Goal: Task Accomplishment & Management: Manage account settings

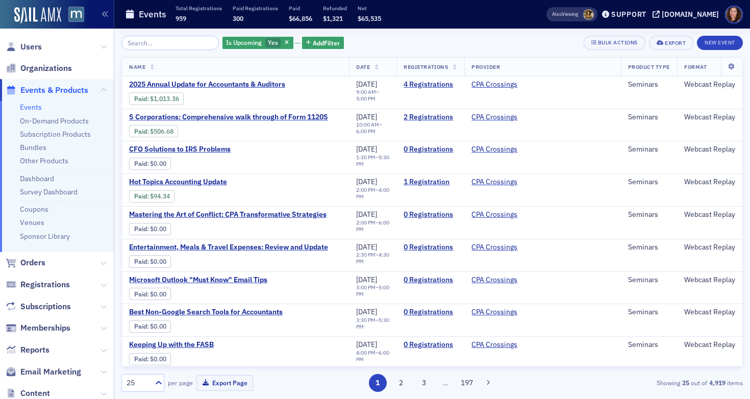
click at [154, 41] on input "search" at bounding box center [169, 43] width 97 height 14
click at [285, 40] on icon "button" at bounding box center [287, 43] width 4 height 6
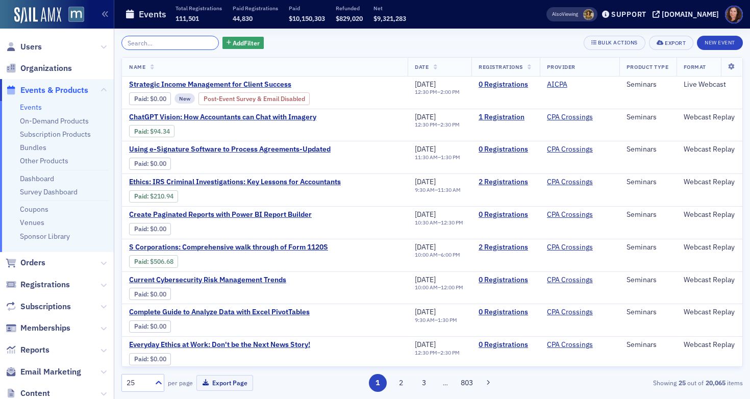
click at [191, 43] on input "search" at bounding box center [169, 43] width 97 height 14
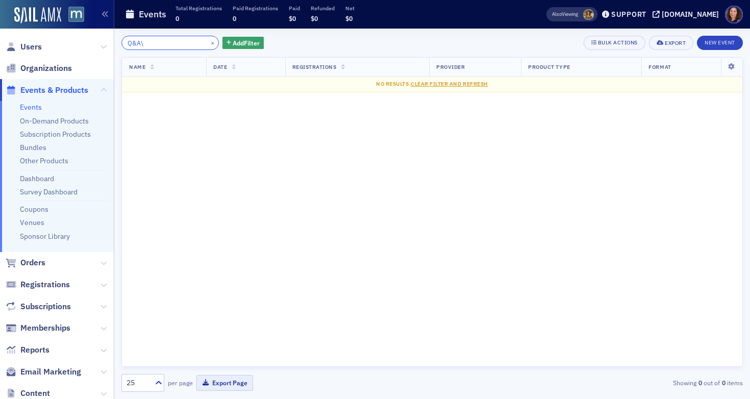
type input "Q&A\"
click at [28, 111] on link "Events" at bounding box center [31, 107] width 22 height 9
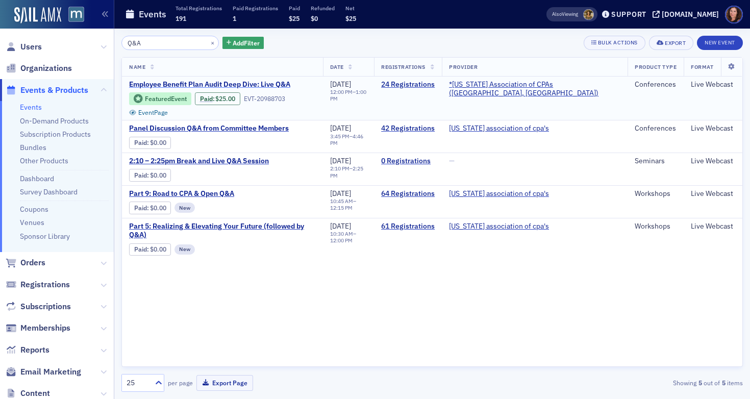
type input "Q&A"
click at [203, 84] on span "Employee Benefit Plan Audit Deep Dive: Live Q&A" at bounding box center [214, 84] width 171 height 9
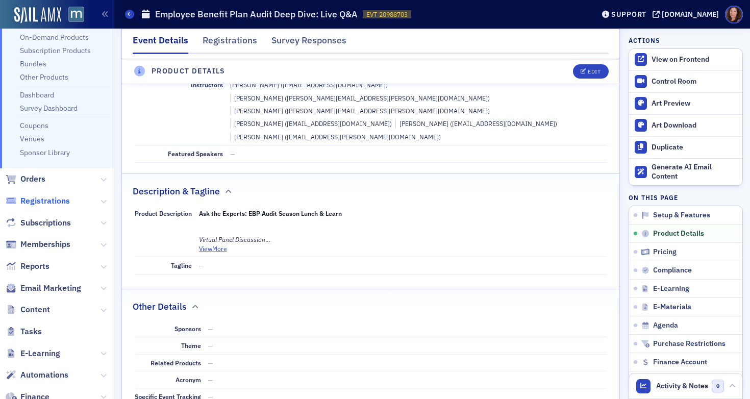
scroll to position [100, 0]
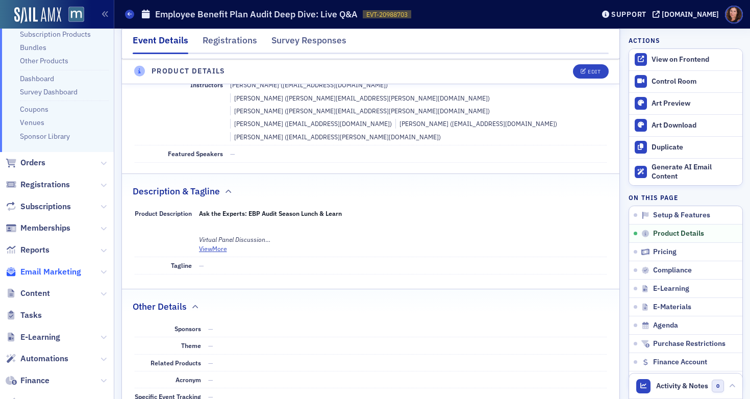
click at [47, 270] on span "Email Marketing" at bounding box center [50, 271] width 61 height 11
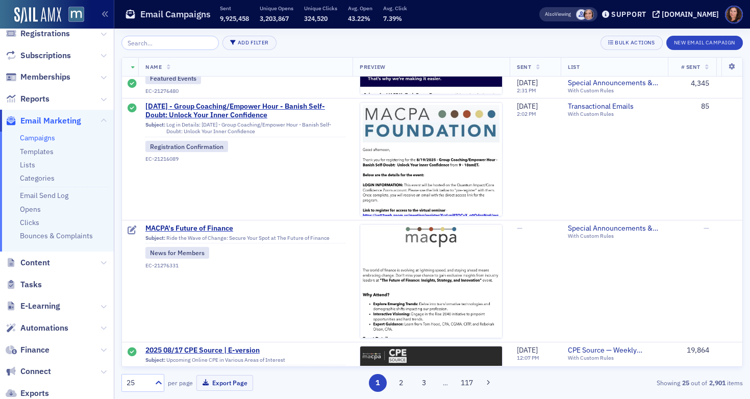
scroll to position [833, 0]
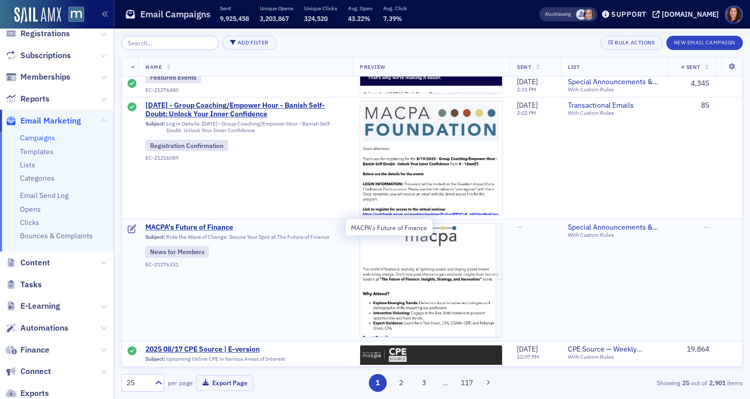
click at [202, 229] on span "MACPA's Future of Finance" at bounding box center [245, 227] width 200 height 9
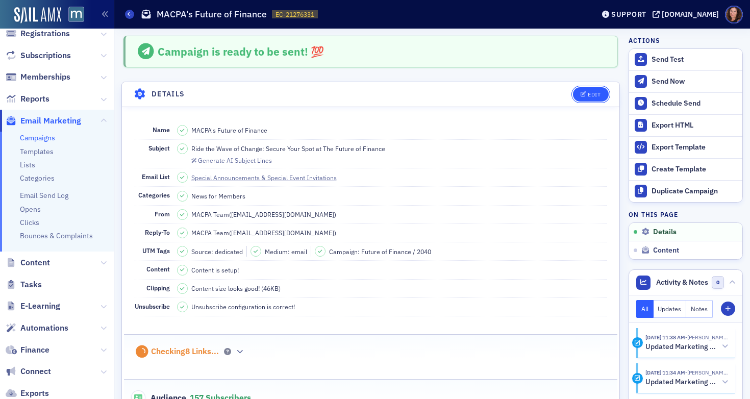
click at [589, 97] on button "Edit" at bounding box center [590, 94] width 35 height 14
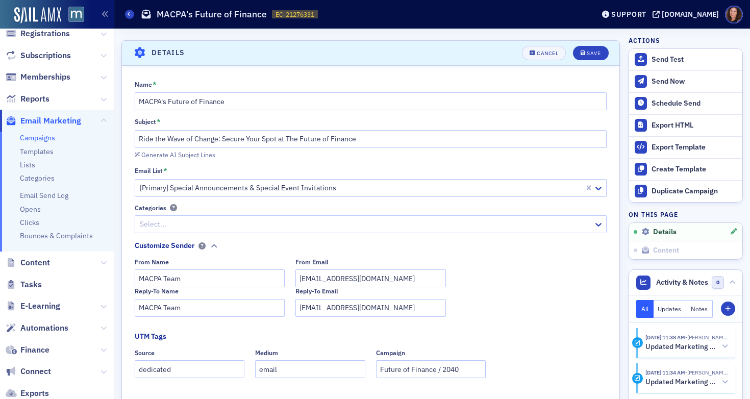
scroll to position [47, 0]
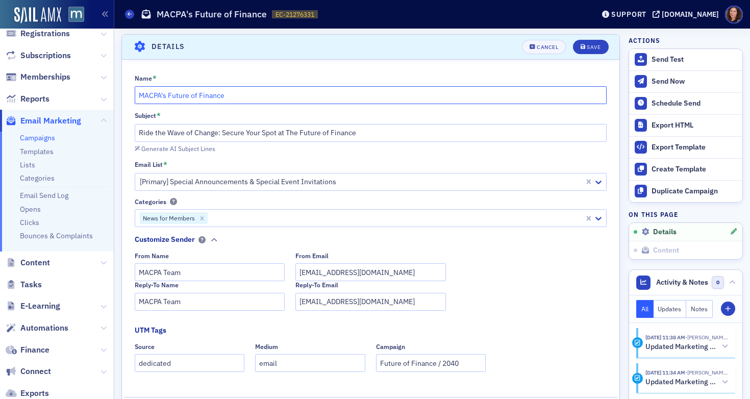
click at [137, 94] on input "MACPA's Future of Finance" at bounding box center [371, 95] width 472 height 18
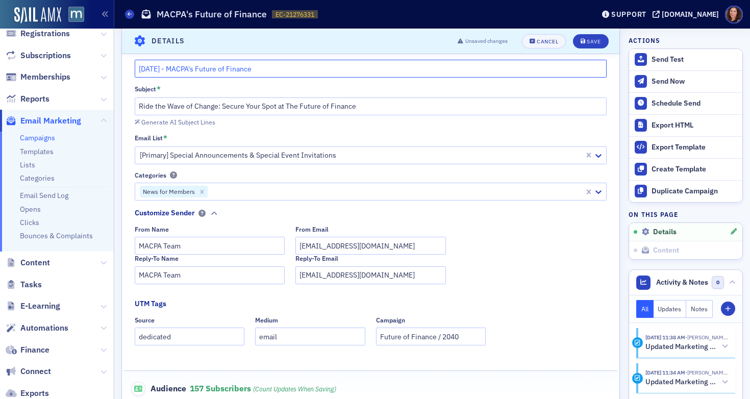
scroll to position [74, 0]
click at [202, 191] on icon "Remove News for Members" at bounding box center [201, 191] width 7 height 7
type input "[DATE] - MACPA's Future of Finance"
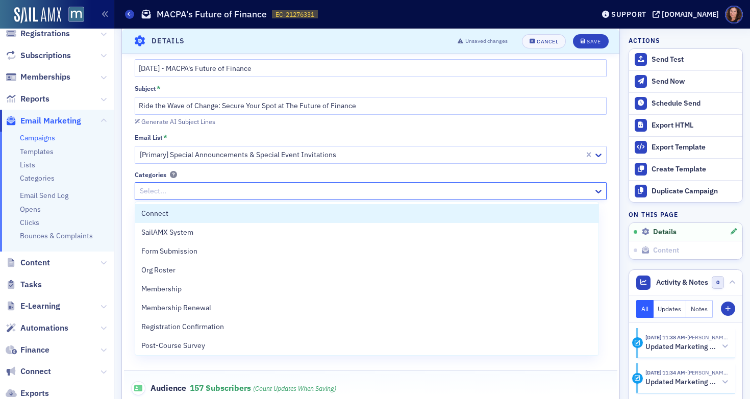
click at [203, 190] on div at bounding box center [366, 191] width 454 height 13
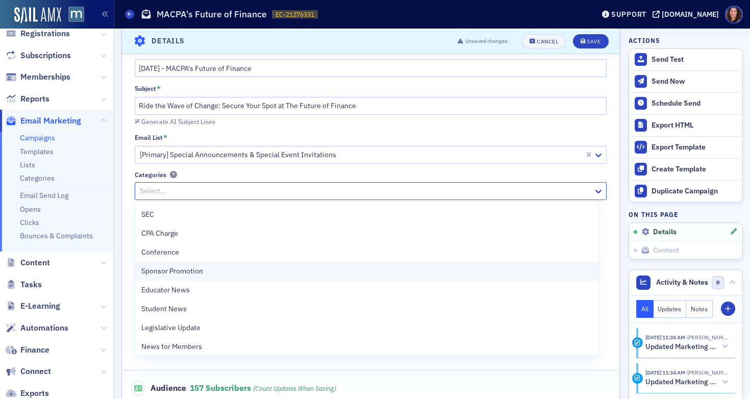
scroll to position [342, 0]
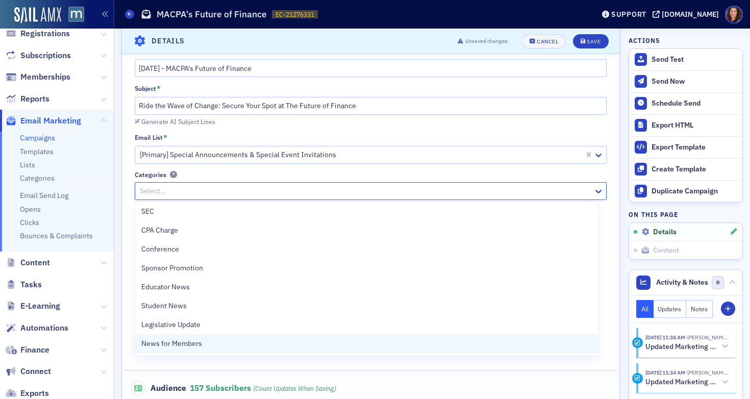
click at [191, 342] on span "News for Members" at bounding box center [171, 343] width 61 height 11
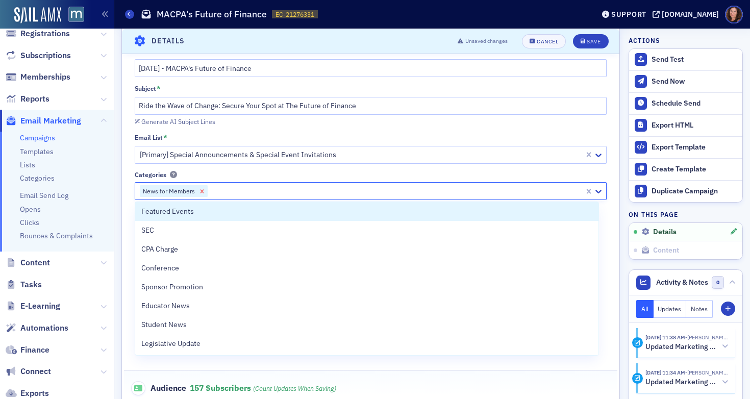
click at [202, 192] on icon "Remove News for Members" at bounding box center [202, 191] width 4 height 4
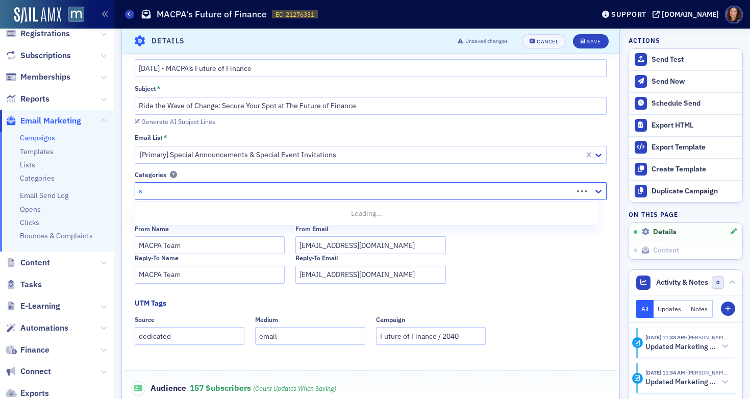
scroll to position [0, 0]
type input "s"
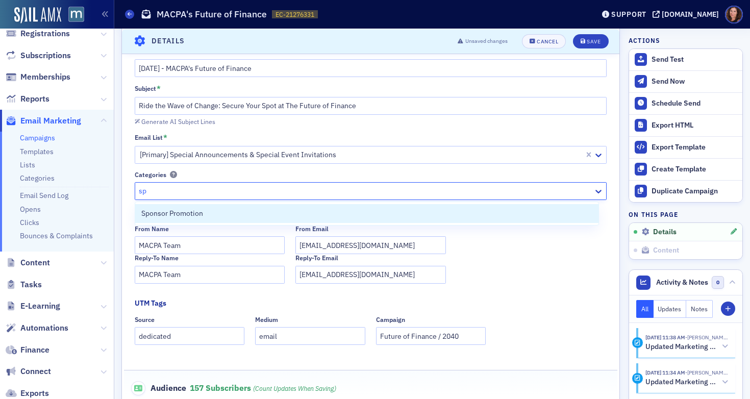
type input "s"
type input "e"
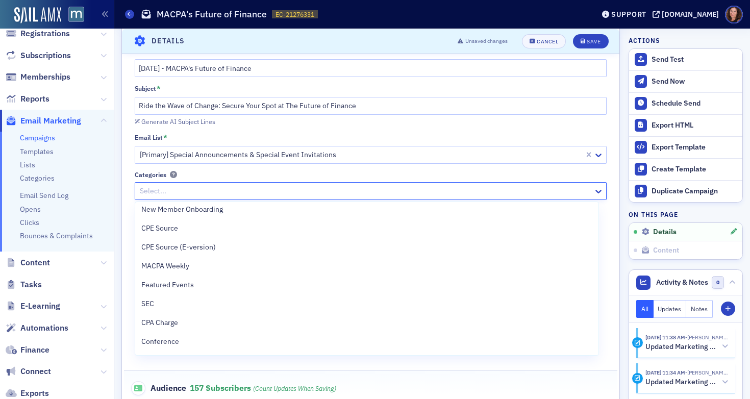
scroll to position [342, 0]
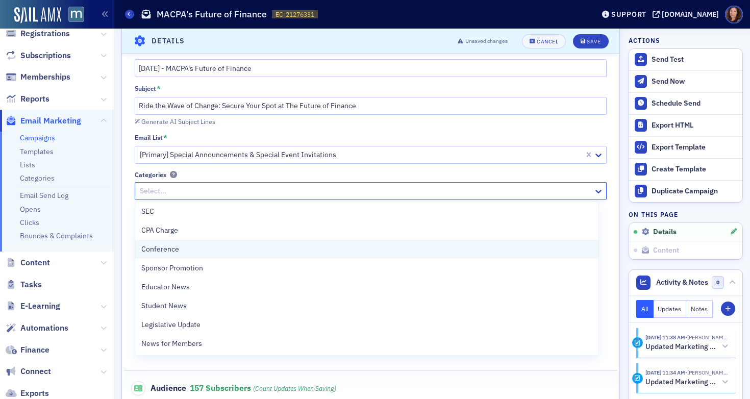
click at [184, 246] on div "Conference" at bounding box center [367, 249] width 452 height 11
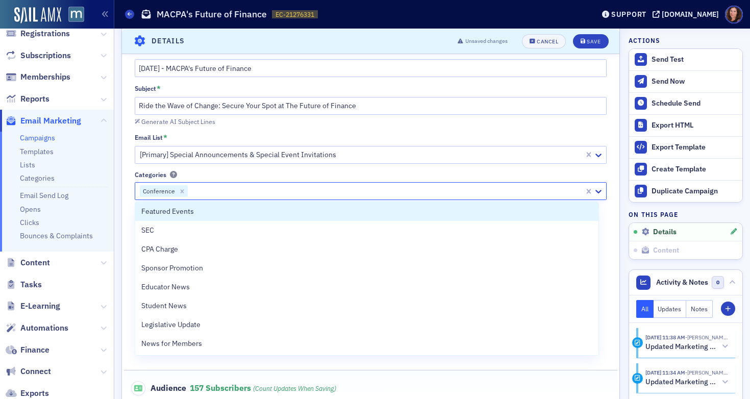
click at [429, 127] on div "Name * [DATE] - MACPA's Future of Finance Subject * Ride the Wave of Change: Se…" at bounding box center [370, 254] width 497 height 414
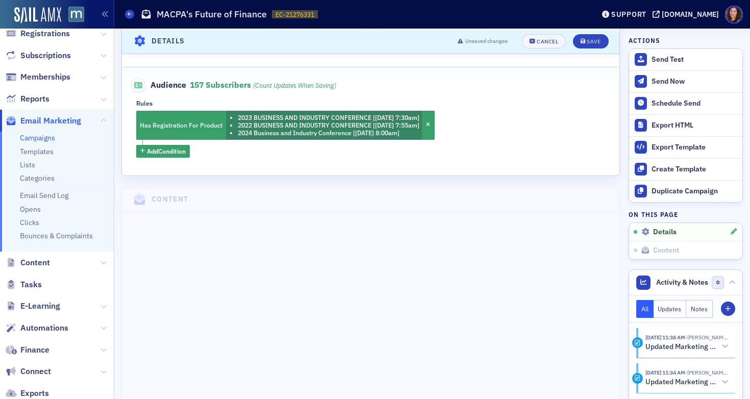
scroll to position [378, 0]
click at [167, 150] on span "Add Condition" at bounding box center [166, 150] width 39 height 9
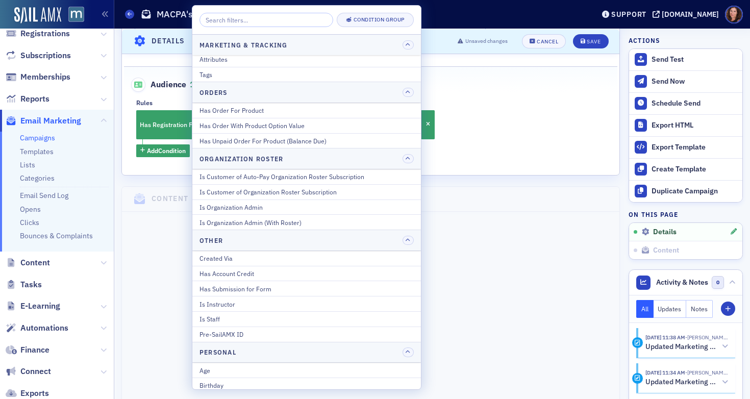
scroll to position [738, 0]
click at [265, 112] on div "Has Order For Product" at bounding box center [306, 109] width 214 height 9
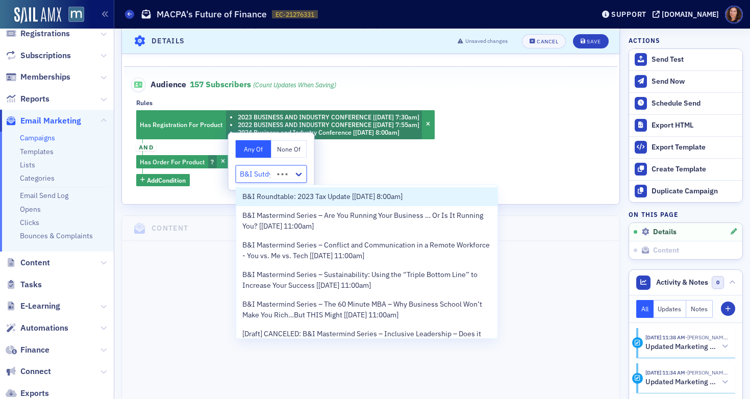
type input "B&I Sutdy"
click at [319, 197] on span "B&I Roundtable: 2023 Tax Update [[DATE] 8:00am]" at bounding box center [322, 196] width 160 height 11
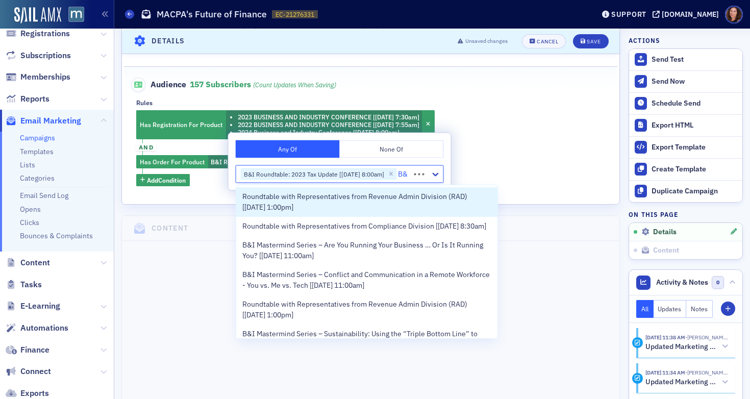
type input "B"
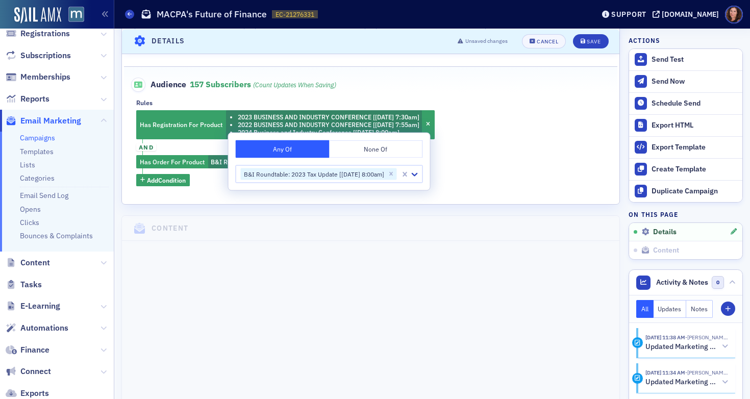
click at [501, 117] on div "Has Registration For Product 2023 BUSINESS AND INDUSTRY CONFERENCE [[DATE] 7:30…" at bounding box center [370, 148] width 469 height 76
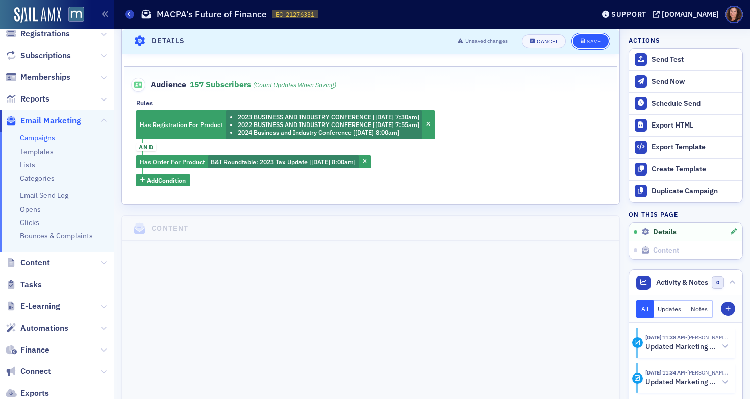
click at [587, 39] on div "Save" at bounding box center [594, 41] width 14 height 6
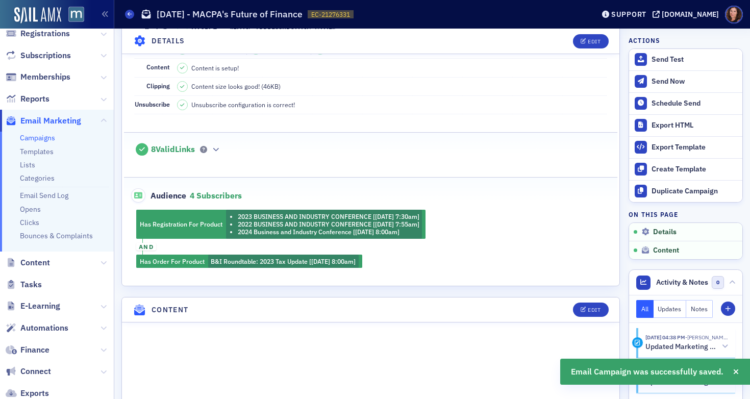
scroll to position [308, 0]
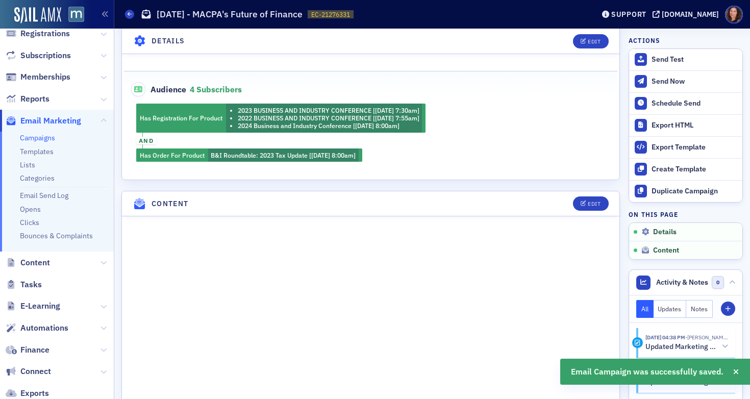
click at [387, 144] on div "Has Registration For Product 2023 BUSINESS AND INDUSTRY CONFERENCE [[DATE] 7:30…" at bounding box center [371, 133] width 494 height 58
click at [374, 153] on div "Has Registration For Product 2023 BUSINESS AND INDUSTRY CONFERENCE [[DATE] 7:30…" at bounding box center [371, 133] width 494 height 58
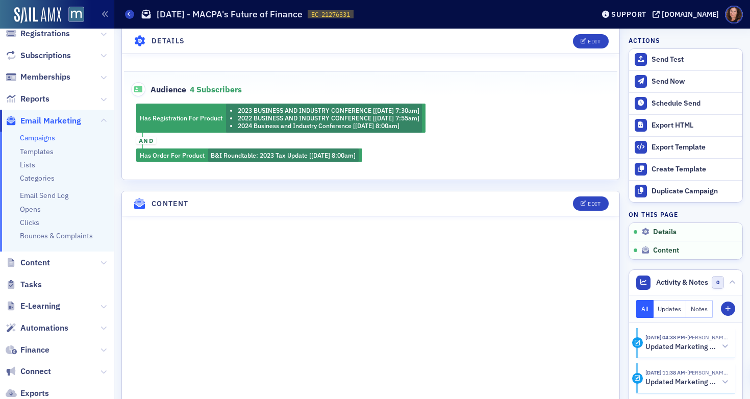
click at [363, 153] on div "Has Registration For Product 2023 BUSINESS AND INDUSTRY CONFERENCE [[DATE] 7:30…" at bounding box center [371, 133] width 494 height 58
click at [591, 38] on div "Edit" at bounding box center [594, 41] width 13 height 6
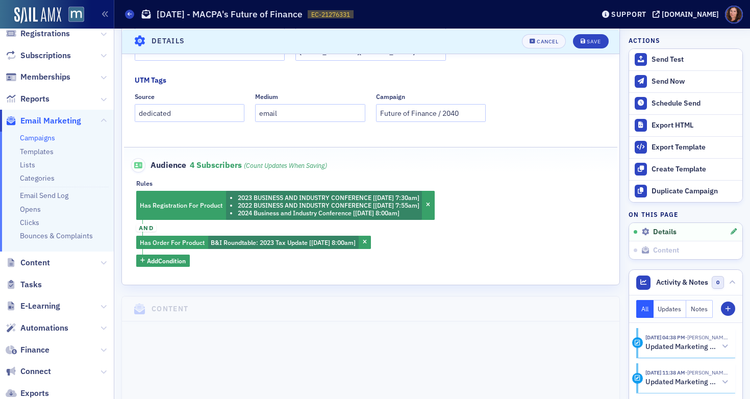
scroll to position [449, 0]
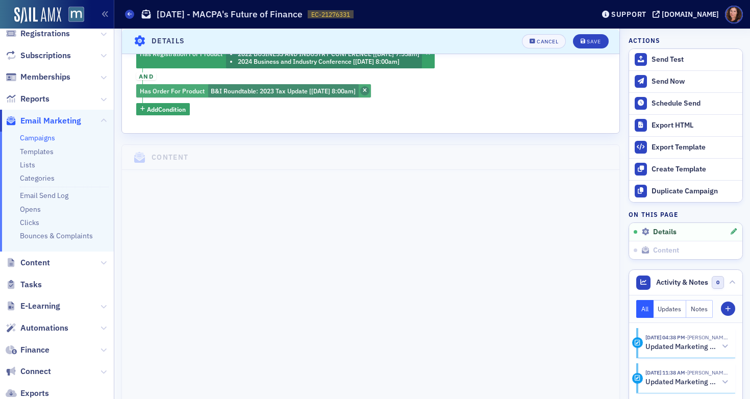
click at [367, 93] on icon "button" at bounding box center [365, 91] width 4 height 6
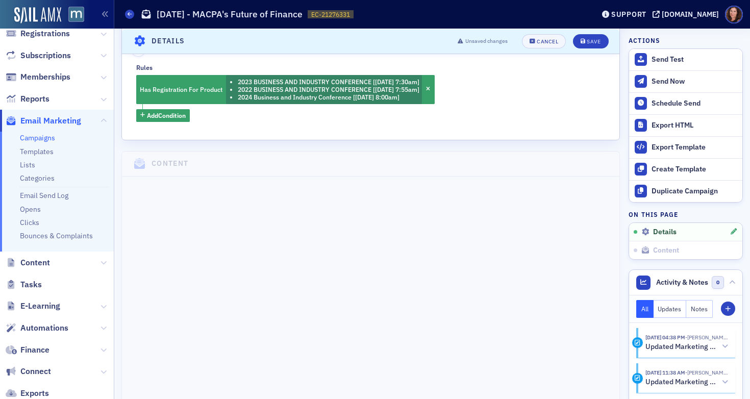
scroll to position [395, 0]
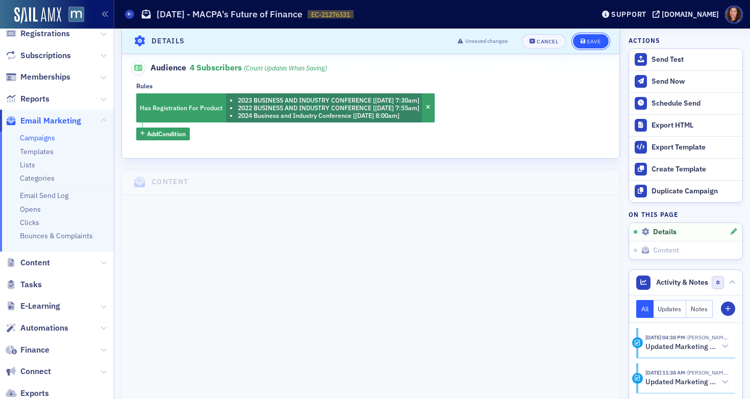
click at [577, 36] on button "Save" at bounding box center [590, 41] width 35 height 14
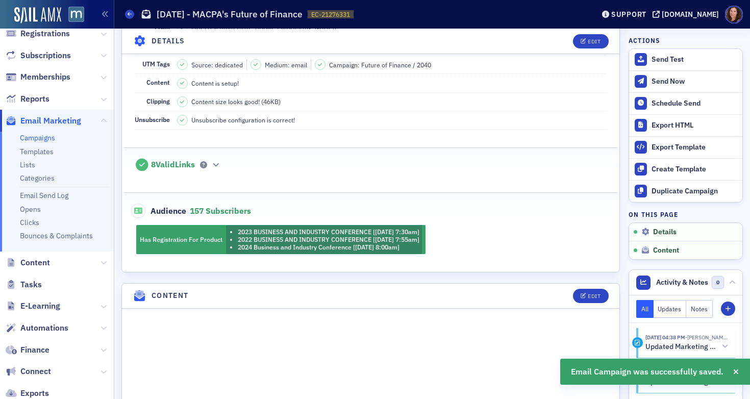
scroll to position [280, 0]
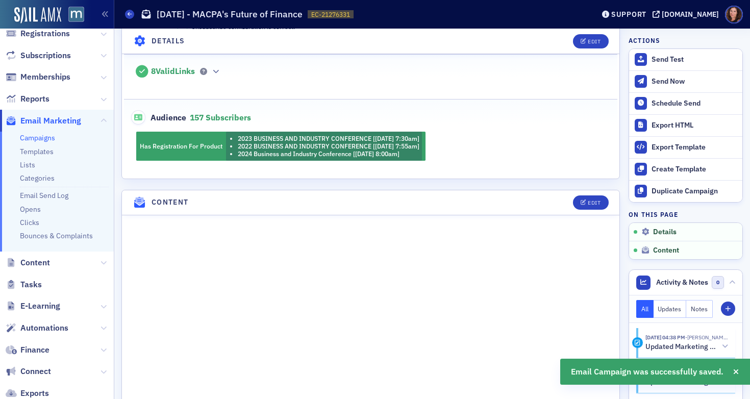
click at [428, 146] on div "Has Registration For Product 2023 BUSINESS AND INDUSTRY CONFERENCE [[DATE] 7:30…" at bounding box center [371, 146] width 494 height 29
click at [581, 40] on icon "button" at bounding box center [584, 41] width 6 height 6
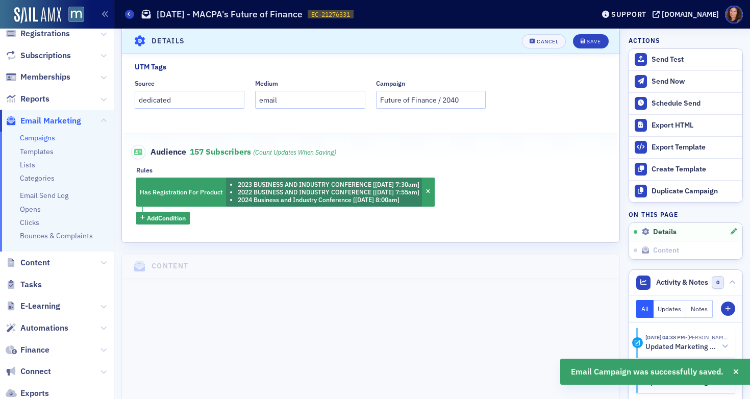
scroll to position [332, 0]
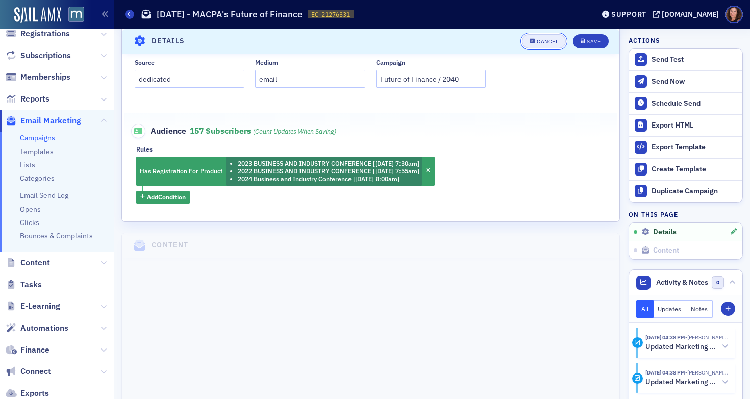
click at [537, 39] on div "Cancel" at bounding box center [547, 41] width 21 height 6
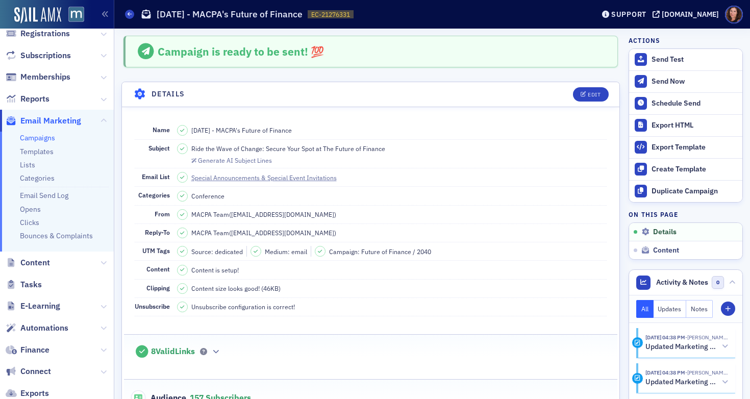
scroll to position [0, 0]
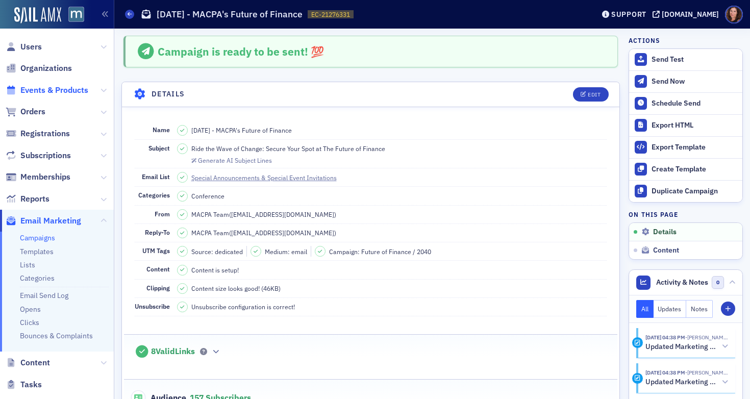
click at [54, 88] on span "Events & Products" at bounding box center [54, 90] width 68 height 11
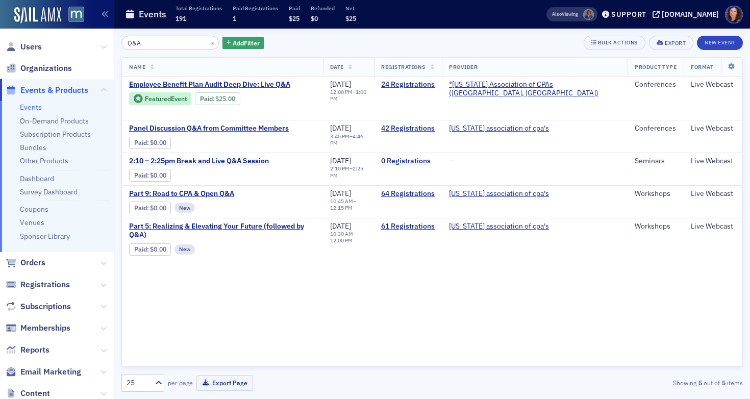
click at [147, 43] on input "Q&A" at bounding box center [169, 43] width 97 height 14
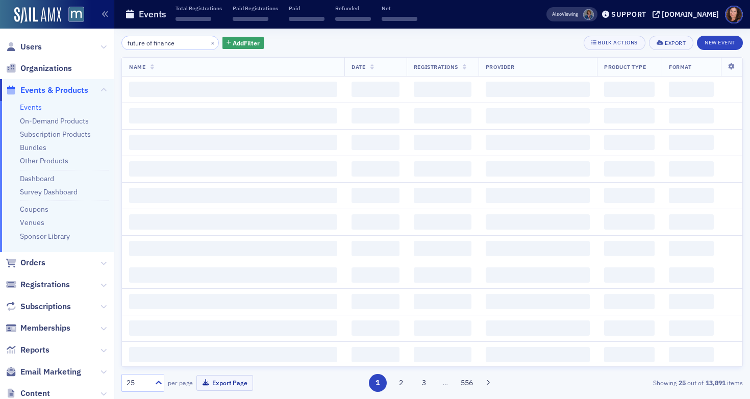
type input "future of finance"
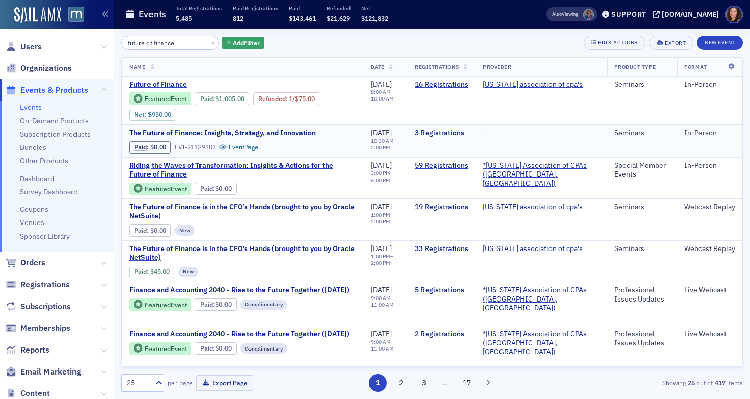
click at [173, 132] on span "The Future of Finance: Insights, Strategy, and Innovation" at bounding box center [222, 133] width 187 height 9
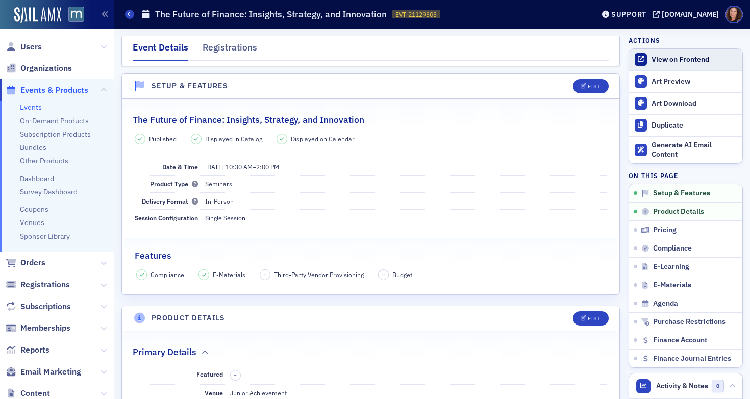
click at [668, 59] on div "View on Frontend" at bounding box center [695, 59] width 86 height 9
click at [26, 112] on link "Events" at bounding box center [31, 107] width 22 height 9
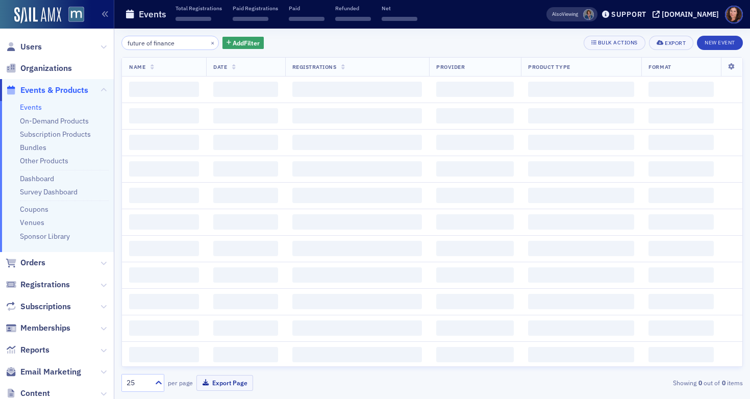
click at [156, 41] on input "future of finance" at bounding box center [169, 43] width 97 height 14
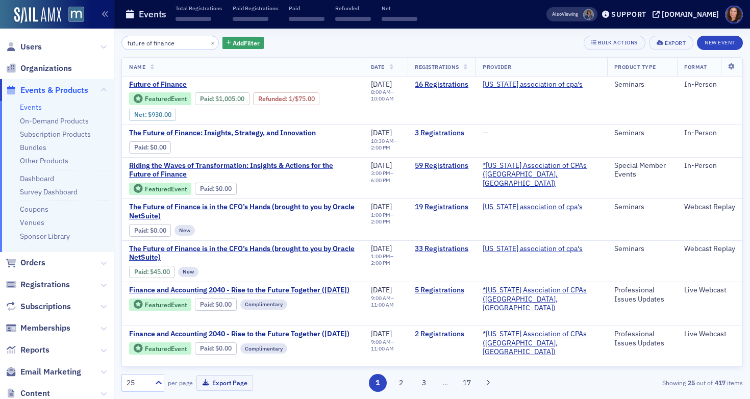
click at [156, 41] on input "future of finance" at bounding box center [169, 43] width 97 height 14
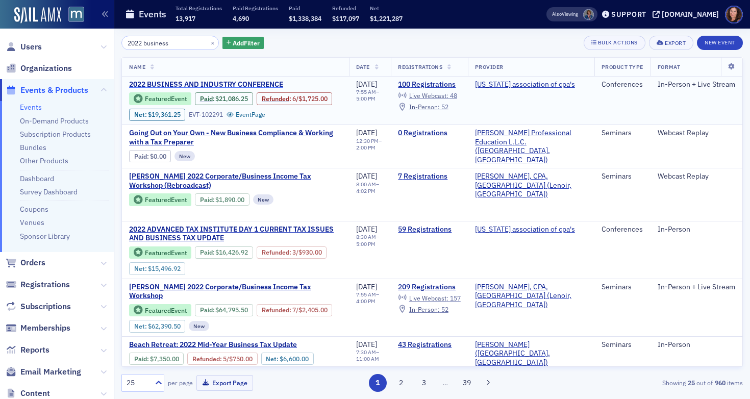
type input "2022 business"
click at [183, 86] on span "2022 BUSINESS AND INDUSTRY CONFERENCE" at bounding box center [214, 84] width 171 height 9
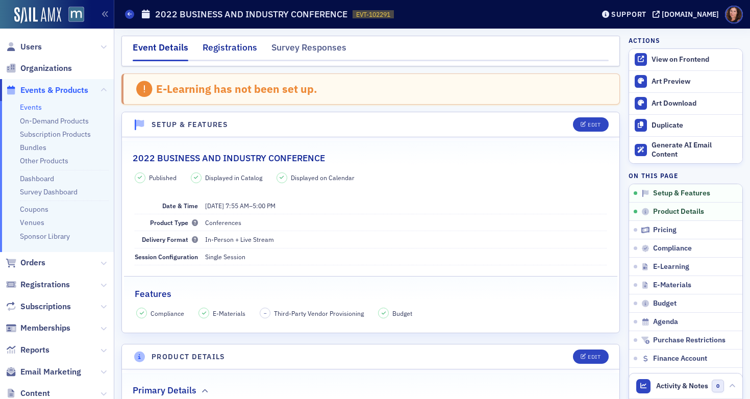
click at [234, 44] on div "Registrations" at bounding box center [230, 50] width 55 height 19
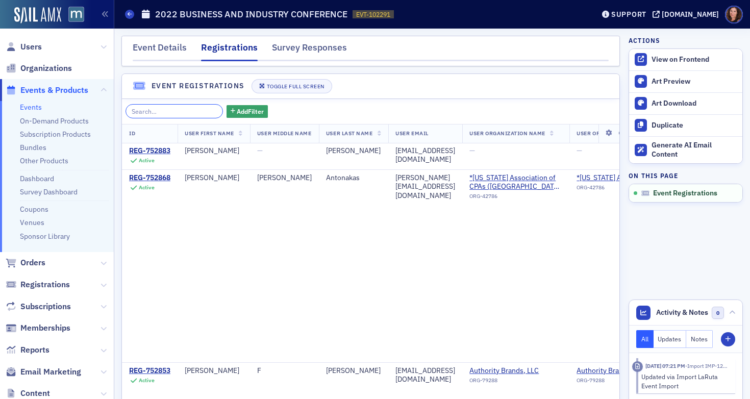
click at [190, 112] on input "search" at bounding box center [174, 111] width 97 height 14
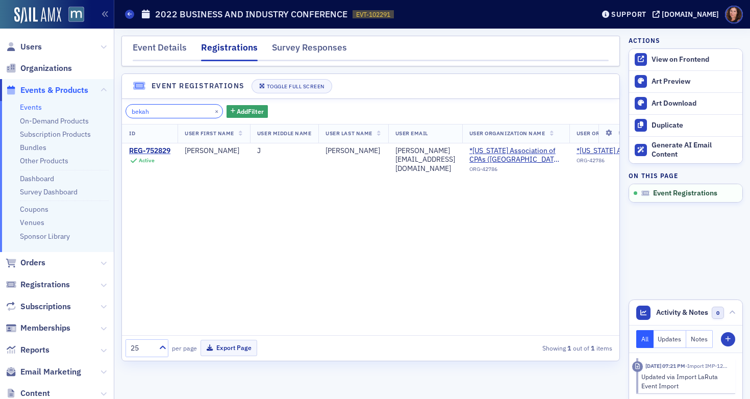
type input "bekah"
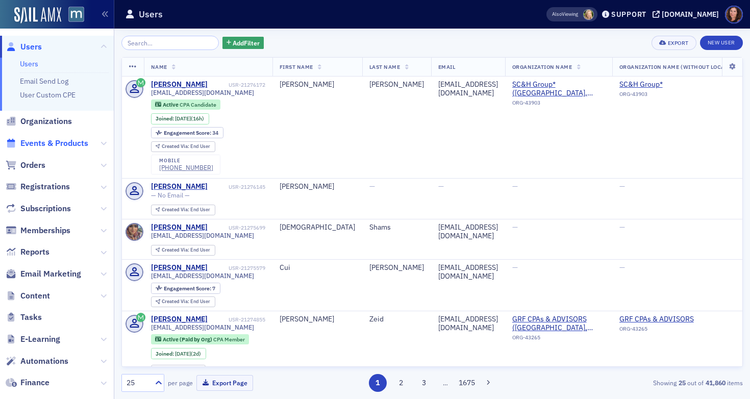
click at [61, 148] on span "Events & Products" at bounding box center [54, 143] width 68 height 11
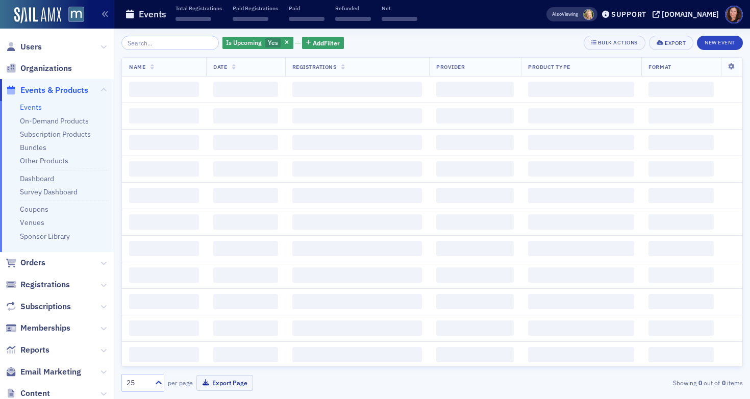
click at [181, 43] on input "search" at bounding box center [169, 43] width 97 height 14
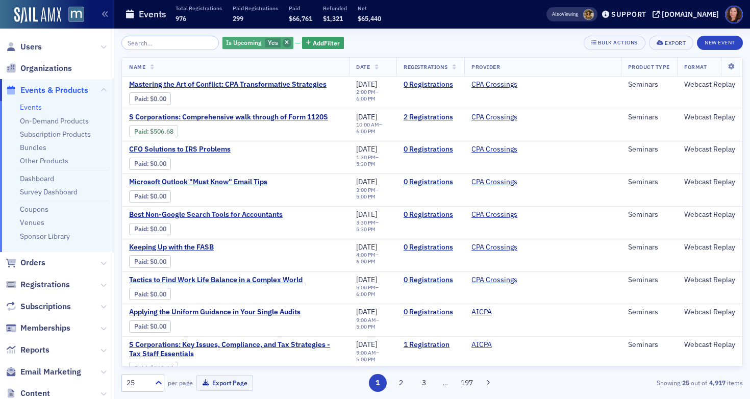
click at [285, 41] on icon "button" at bounding box center [287, 43] width 4 height 6
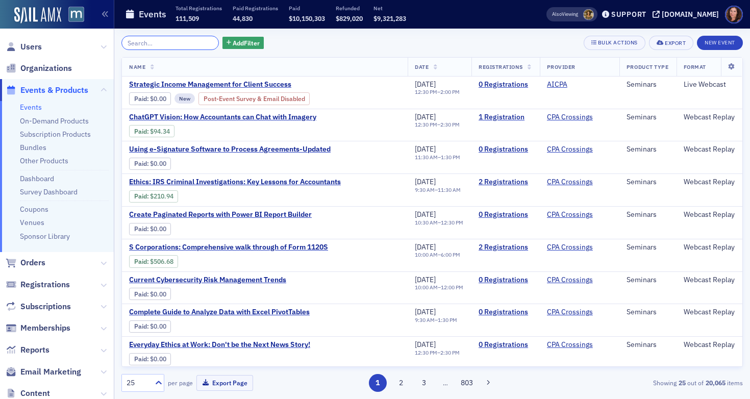
click at [177, 41] on input "search" at bounding box center [169, 43] width 97 height 14
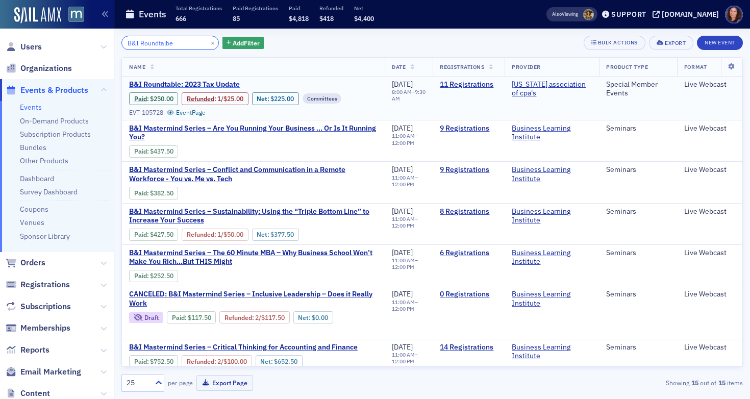
type input "B&I Roundtalbe"
click at [219, 83] on span "B&I Roundtable: 2023 Tax Update" at bounding box center [214, 84] width 171 height 9
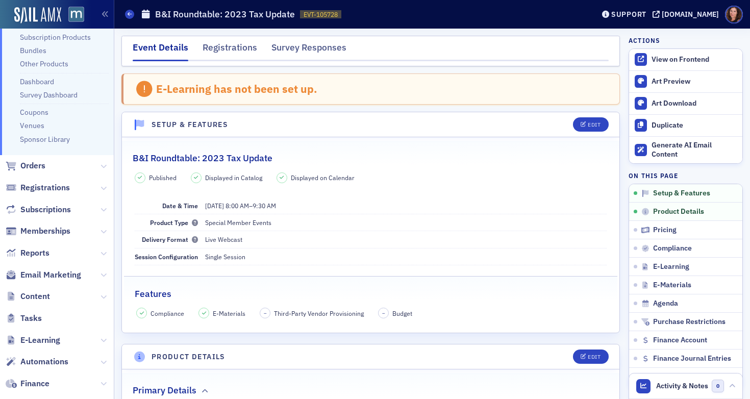
scroll to position [108, 0]
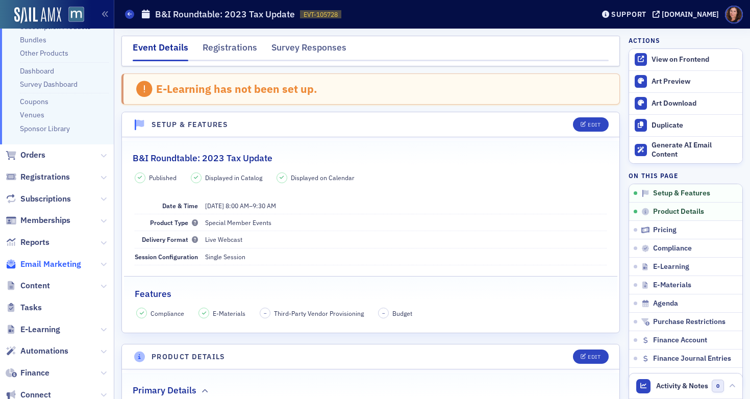
click at [54, 266] on span "Email Marketing" at bounding box center [50, 264] width 61 height 11
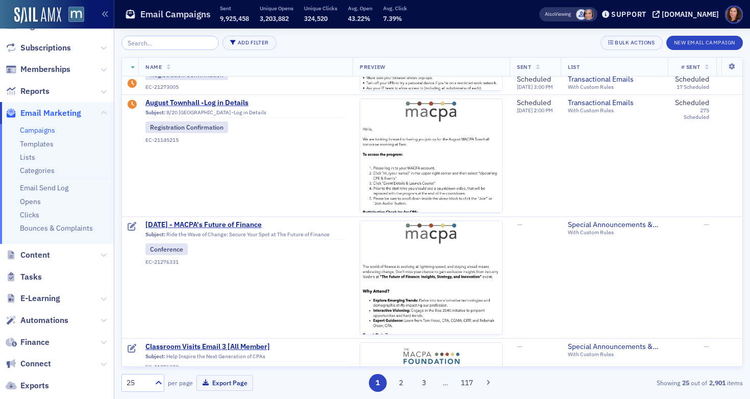
scroll to position [471, 0]
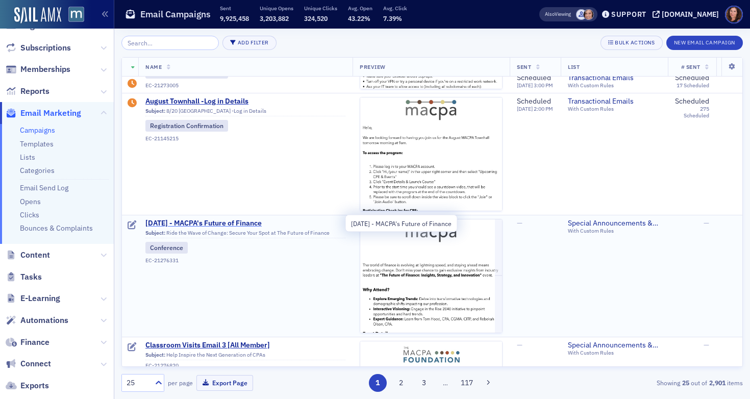
click at [241, 225] on span "[DATE] - MACPA's Future of Finance" at bounding box center [245, 223] width 200 height 9
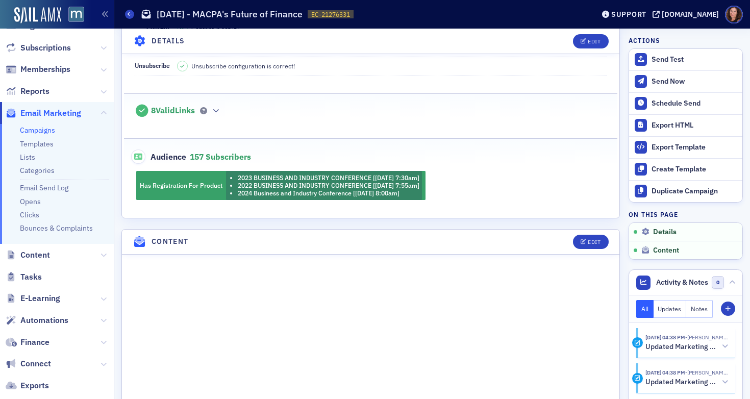
scroll to position [274, 0]
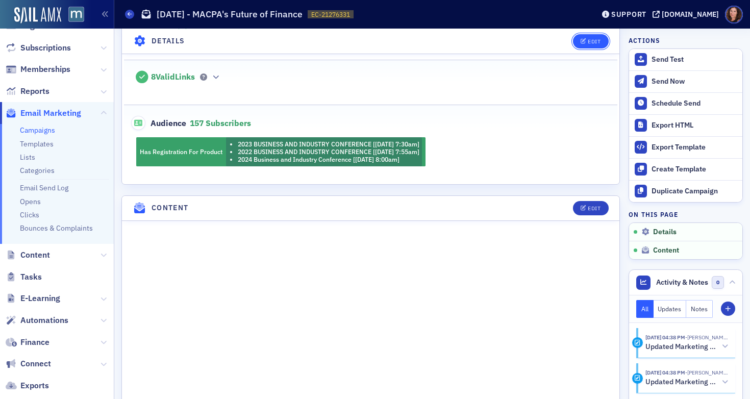
click at [588, 41] on div "Edit" at bounding box center [594, 41] width 13 height 6
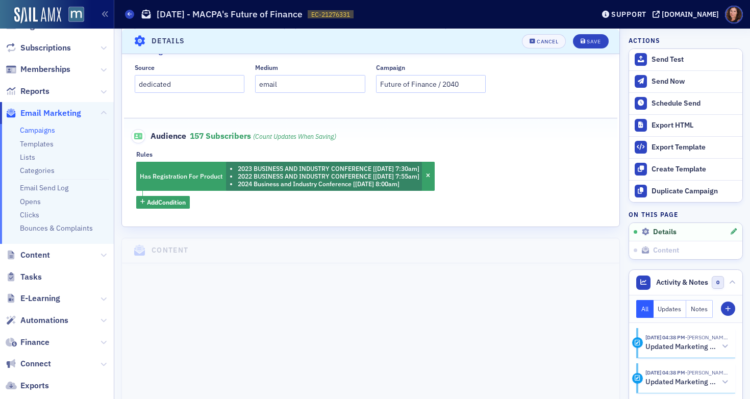
scroll to position [387, 0]
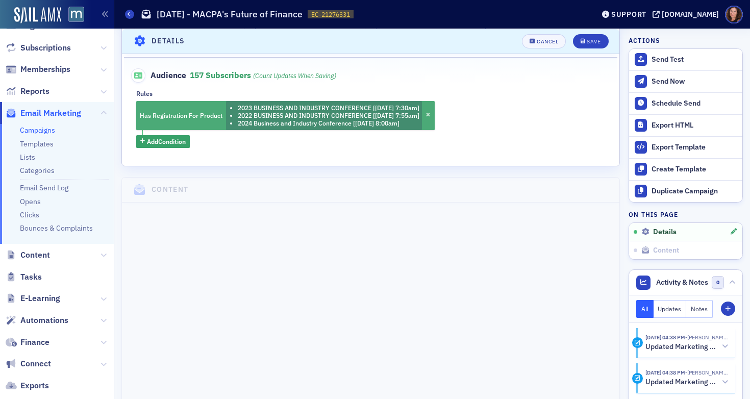
click at [229, 115] on ul "2023 BUSINESS AND INDUSTRY CONFERENCE [5/23/2023 7:30am] 2022 BUSINESS AND INDU…" at bounding box center [324, 115] width 191 height 23
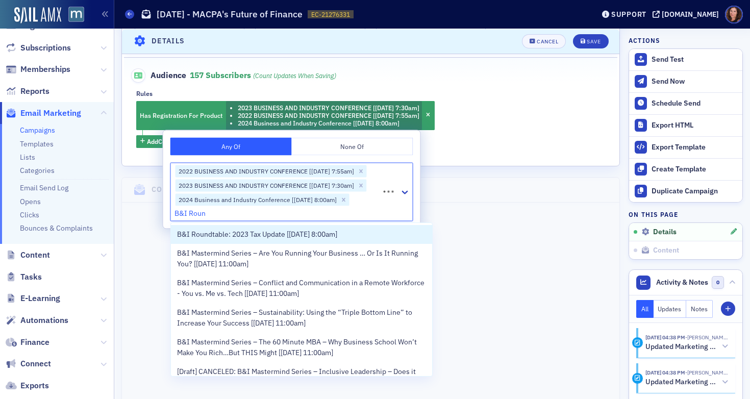
type input "B&I Round"
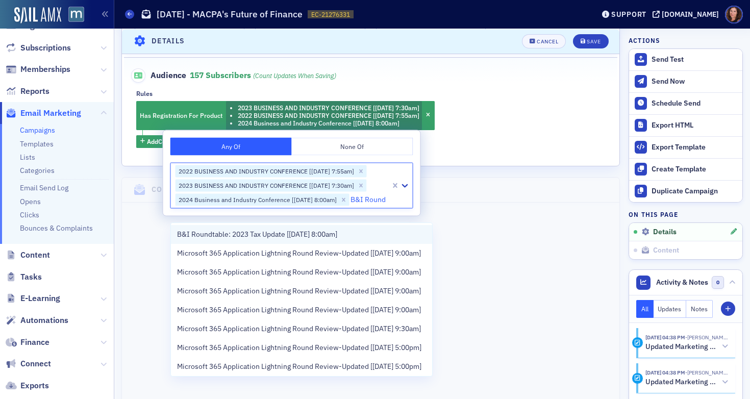
click at [332, 237] on span "B&I Roundtable: 2023 Tax Update [[DATE] 8:00am]" at bounding box center [257, 234] width 160 height 11
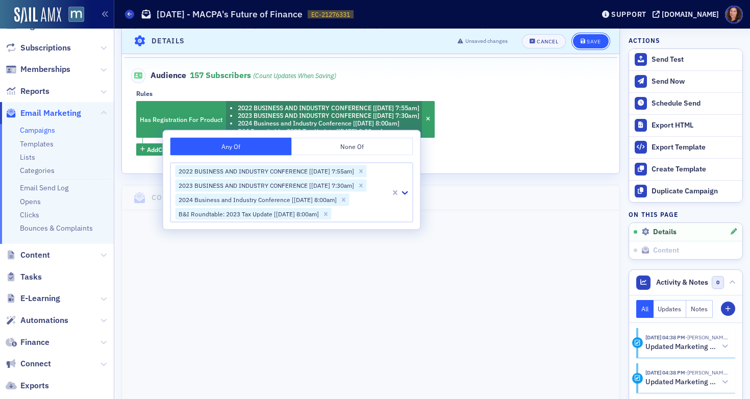
click at [587, 39] on div "Save" at bounding box center [594, 41] width 14 height 6
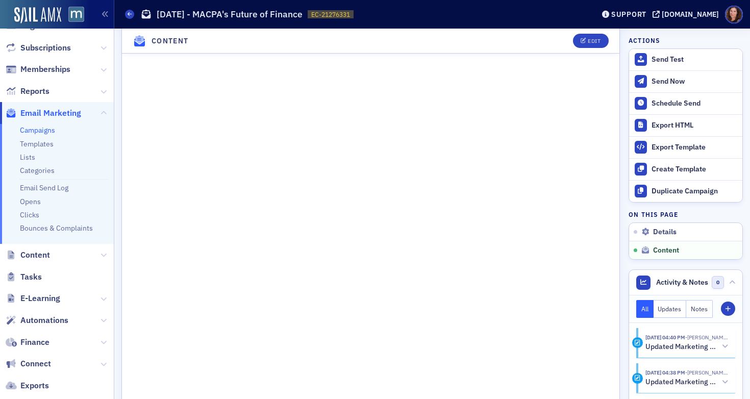
scroll to position [535, 0]
click at [659, 58] on div "Send Test" at bounding box center [695, 59] width 86 height 9
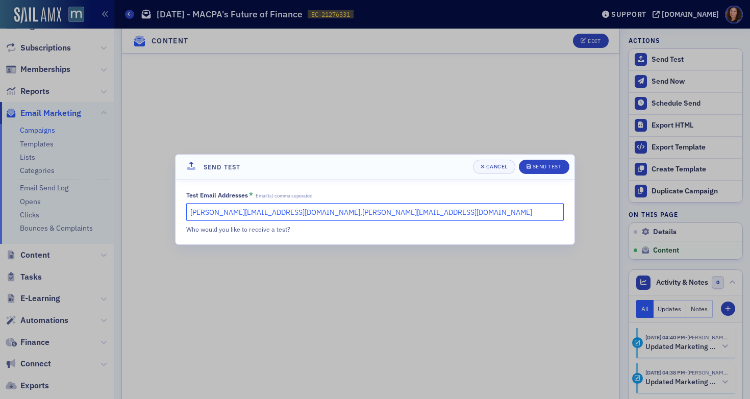
drag, startPoint x: 363, startPoint y: 214, endPoint x: 254, endPoint y: 211, distance: 108.7
click at [254, 211] on input "natalie@macpa.org,katie@blueoceanideas.com" at bounding box center [375, 212] width 378 height 18
type input "[PERSON_NAME][EMAIL_ADDRESS][DOMAIN_NAME]"
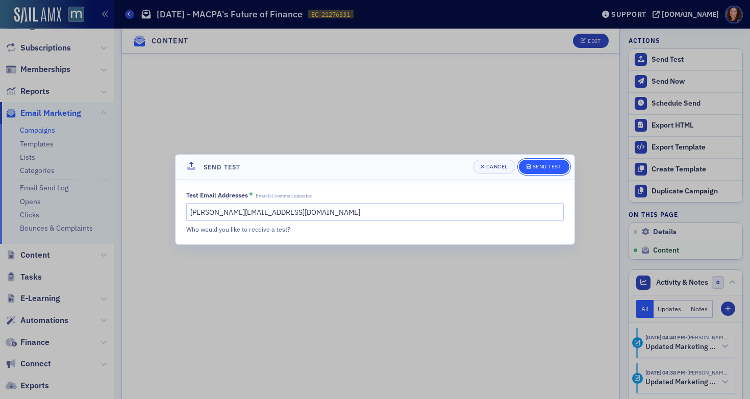
click at [544, 171] on button "Send Test" at bounding box center [544, 167] width 51 height 14
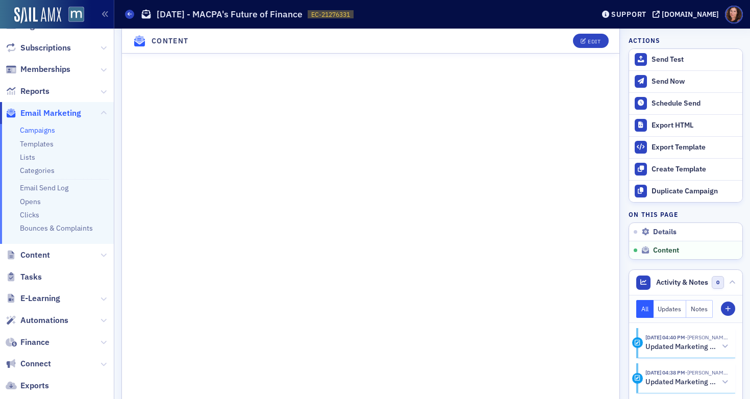
scroll to position [627, 0]
click at [589, 40] on div "Edit" at bounding box center [594, 41] width 13 height 6
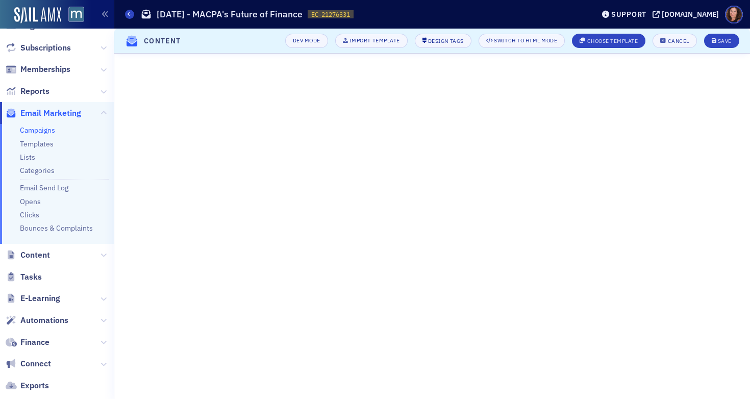
scroll to position [131, 0]
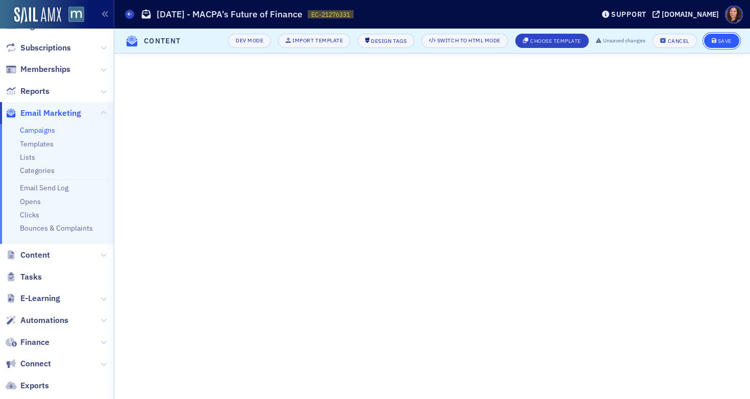
click at [726, 39] on div "Save" at bounding box center [725, 41] width 14 height 6
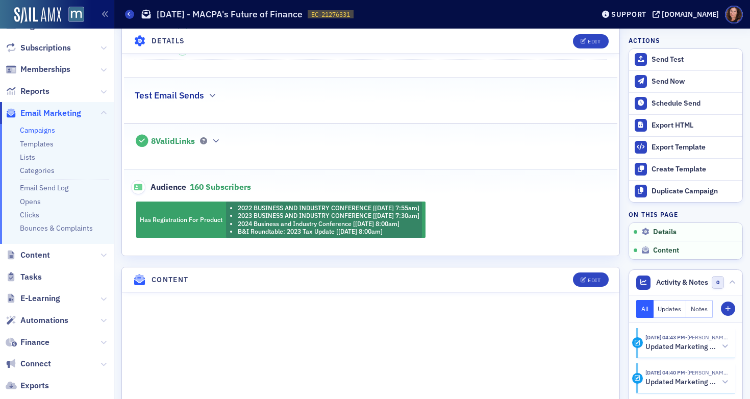
scroll to position [254, 0]
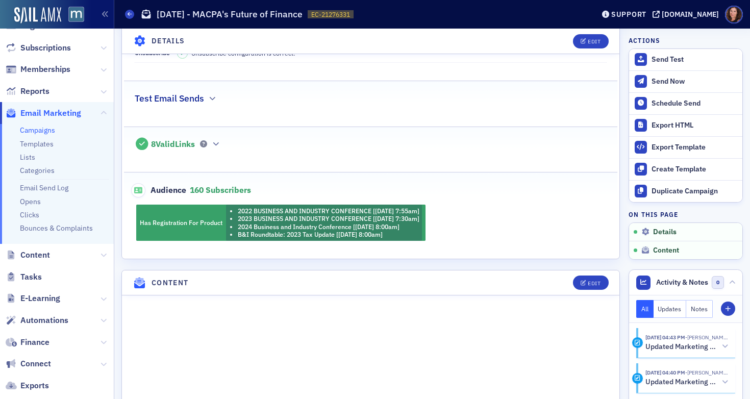
click at [383, 220] on div "Has Registration For Product 2022 BUSINESS AND INDUSTRY CONFERENCE [5/24/2022 7…" at bounding box center [371, 223] width 494 height 37
click at [588, 43] on div "Edit" at bounding box center [594, 41] width 13 height 6
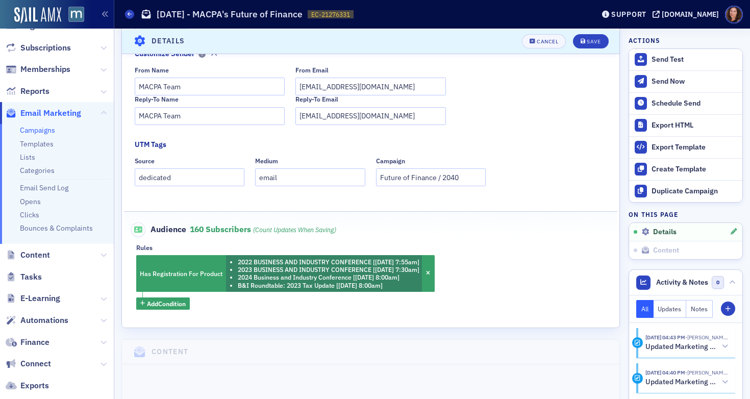
scroll to position [235, 0]
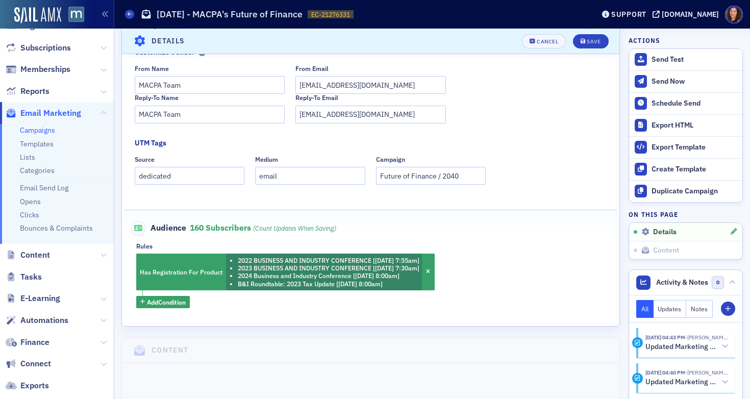
click at [505, 140] on fieldset "UTM Tags Source dedicated Medium email Campaign Future of Finance / 2040" at bounding box center [371, 165] width 472 height 54
click at [581, 38] on icon "submit" at bounding box center [583, 41] width 5 height 6
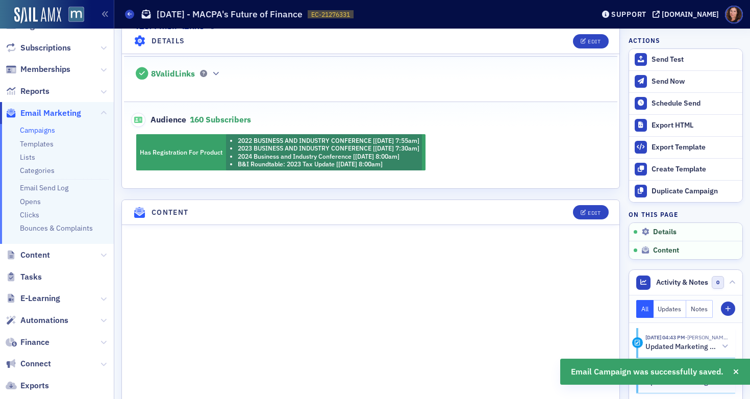
scroll to position [367, 0]
